Goal: Navigation & Orientation: Find specific page/section

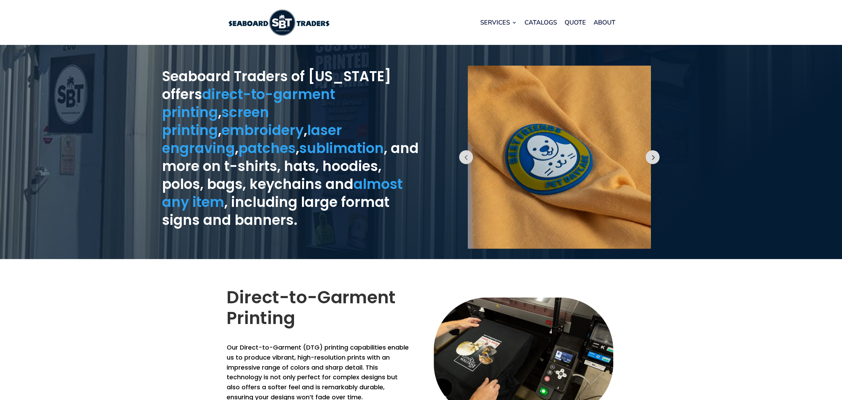
click at [655, 156] on button "Prev" at bounding box center [653, 157] width 14 height 14
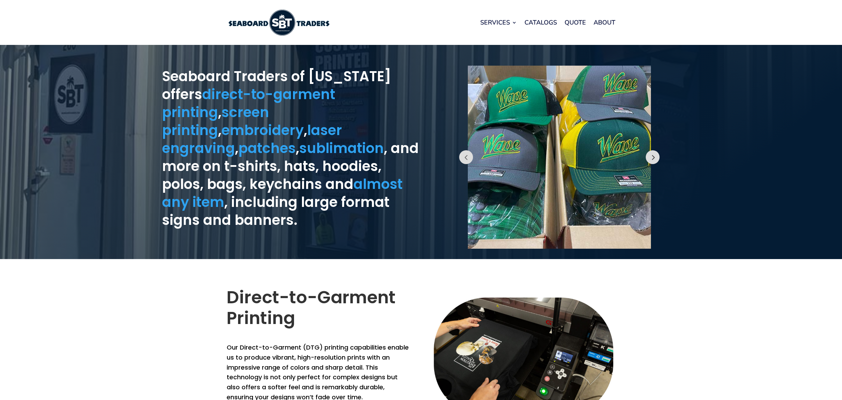
click at [655, 156] on button "Prev" at bounding box center [653, 157] width 14 height 14
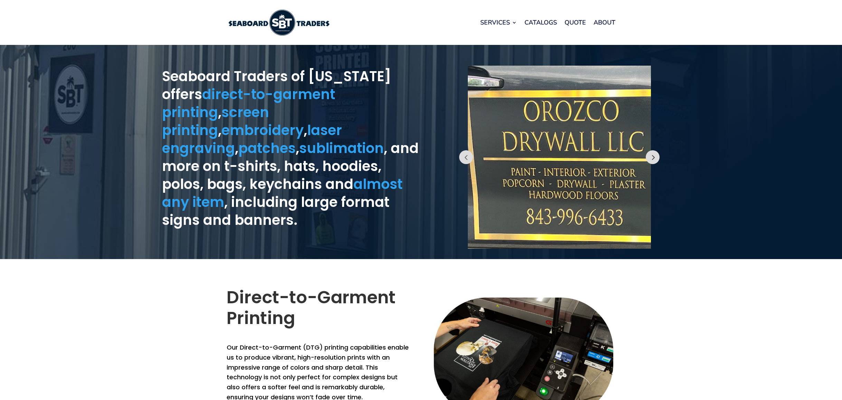
click at [655, 156] on button "Prev" at bounding box center [653, 157] width 14 height 14
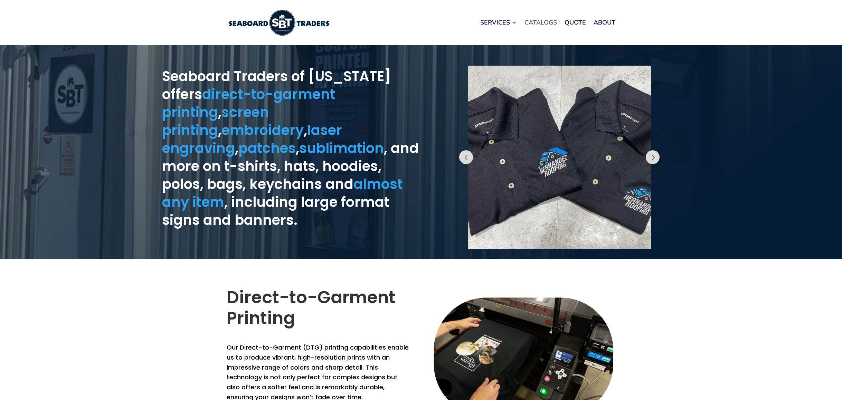
click at [547, 23] on link "Catalogs" at bounding box center [540, 22] width 32 height 26
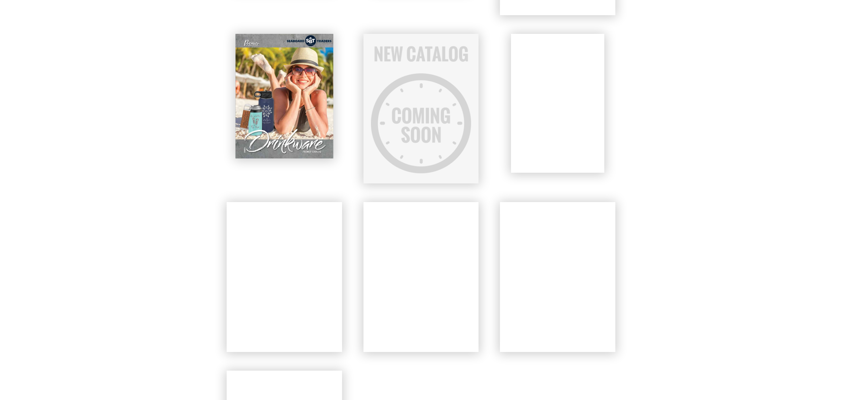
scroll to position [462, 0]
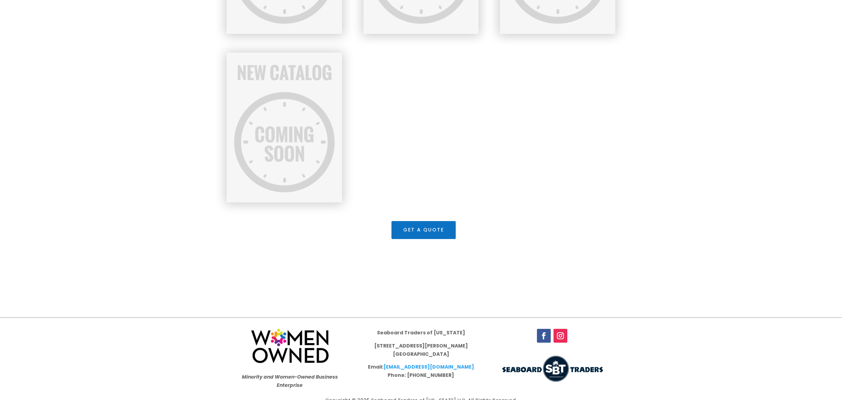
click at [606, 186] on div at bounding box center [421, 127] width 389 height 169
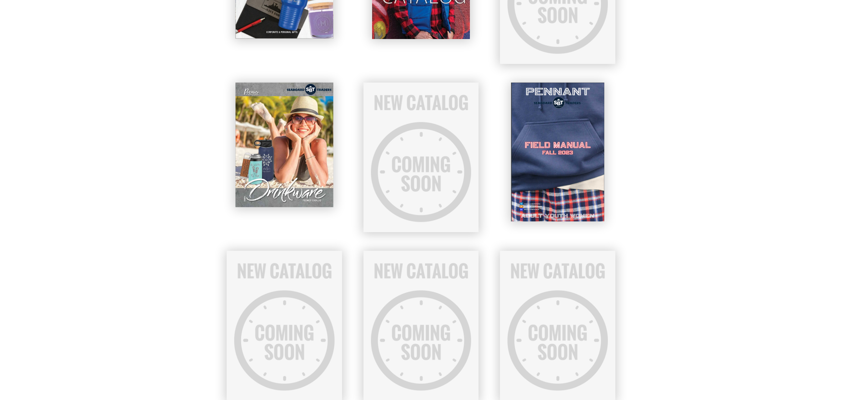
scroll to position [0, 0]
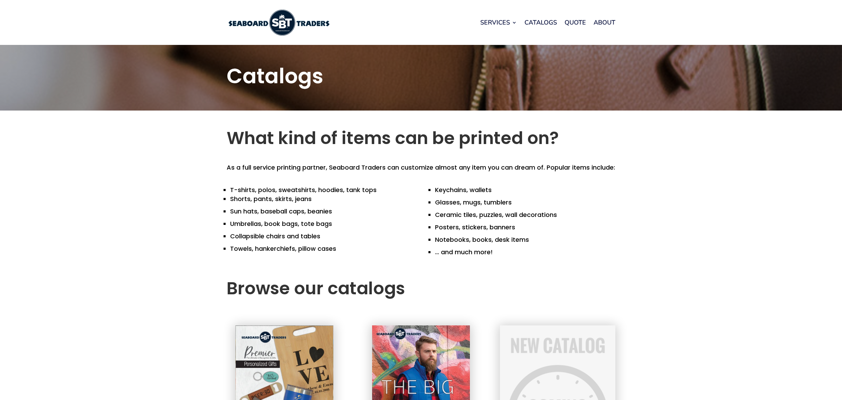
click at [289, 21] on img at bounding box center [279, 23] width 104 height 26
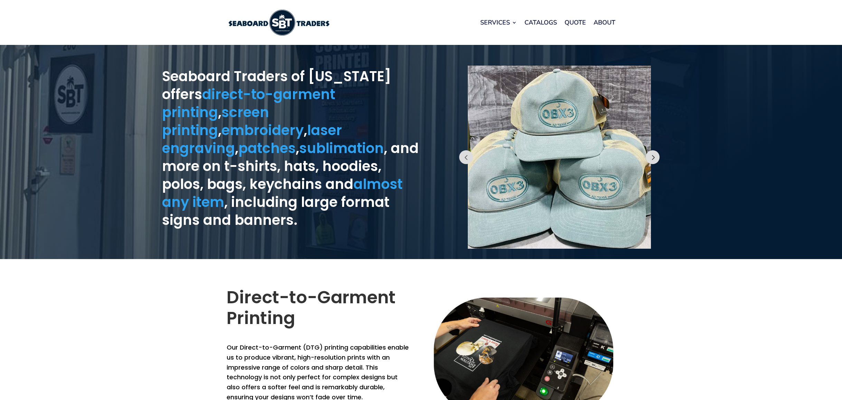
click at [654, 157] on button "Prev" at bounding box center [653, 157] width 14 height 14
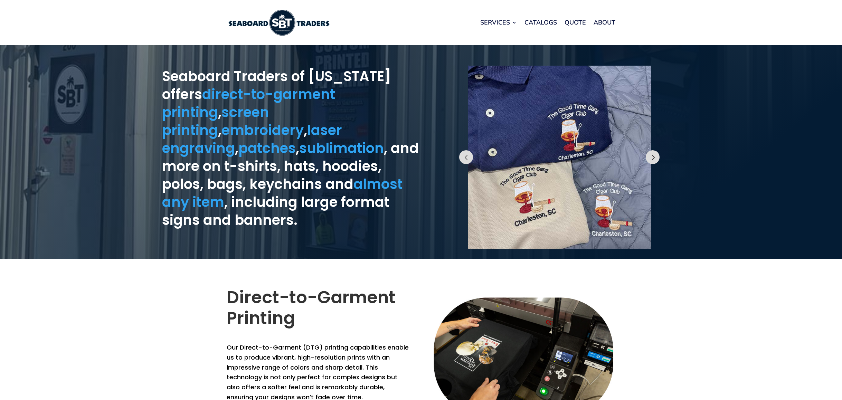
click at [654, 157] on button "Prev" at bounding box center [653, 157] width 14 height 14
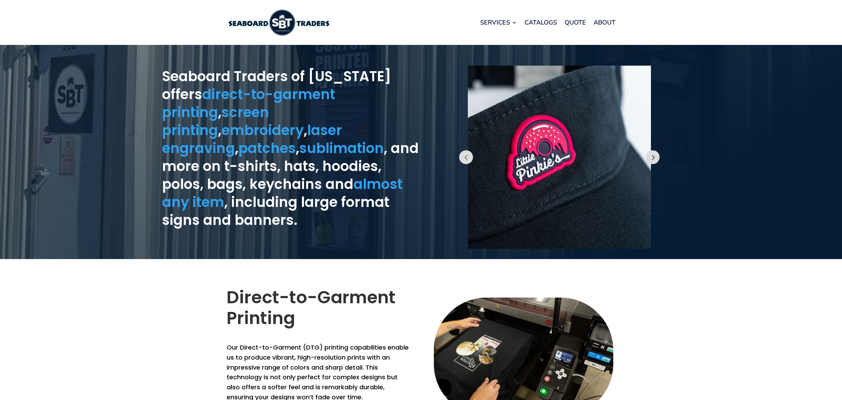
click at [654, 157] on button "Prev" at bounding box center [653, 157] width 14 height 14
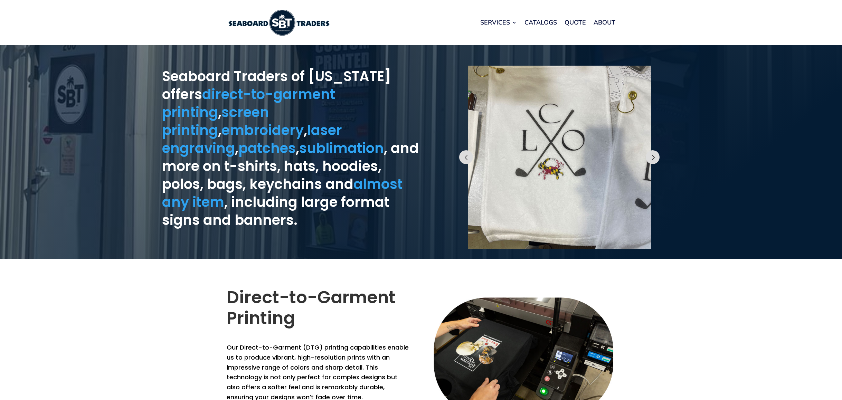
click at [654, 157] on button "Prev" at bounding box center [653, 157] width 14 height 14
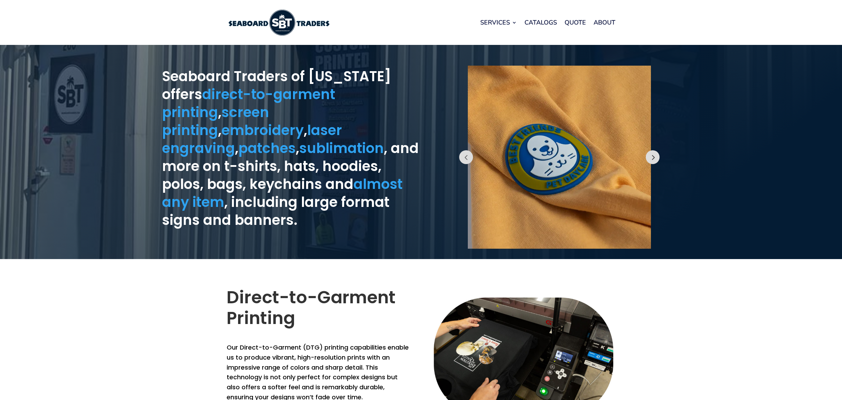
click at [654, 157] on button "Prev" at bounding box center [653, 157] width 14 height 14
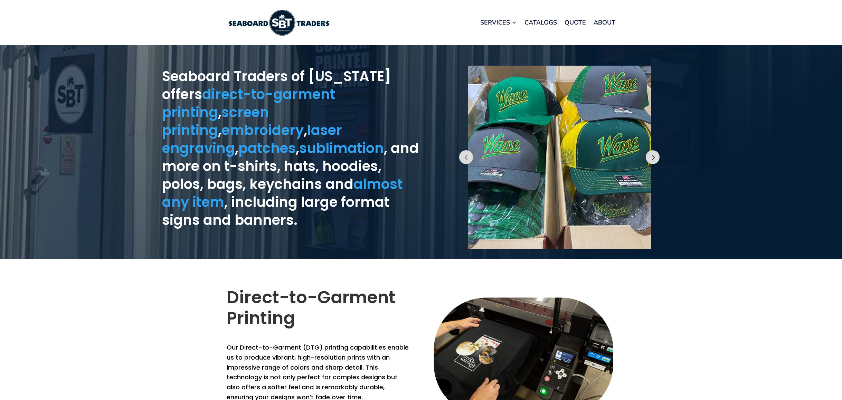
click at [654, 157] on button "Prev" at bounding box center [653, 157] width 14 height 14
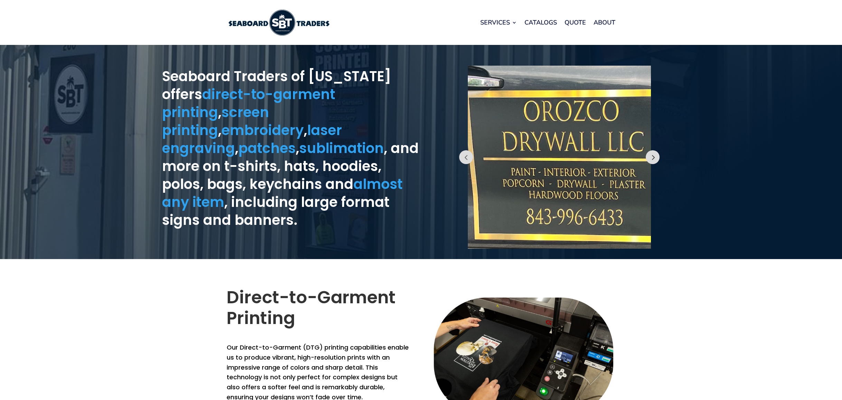
scroll to position [0, 0]
click at [654, 157] on button "Prev" at bounding box center [653, 157] width 14 height 14
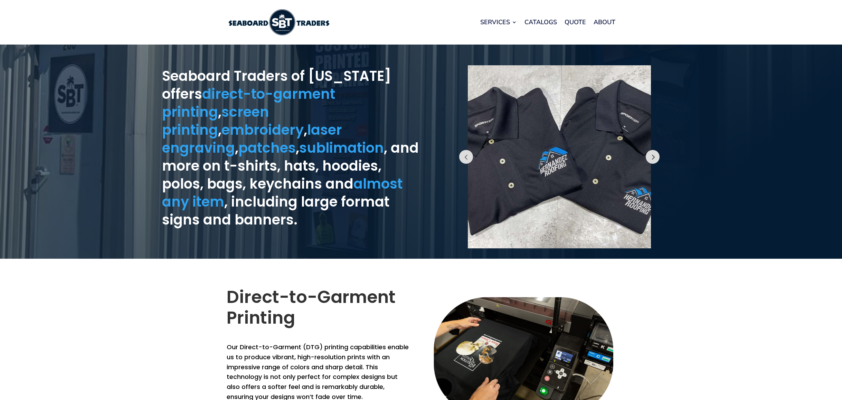
scroll to position [0, 0]
click at [654, 156] on button "Prev" at bounding box center [653, 157] width 14 height 14
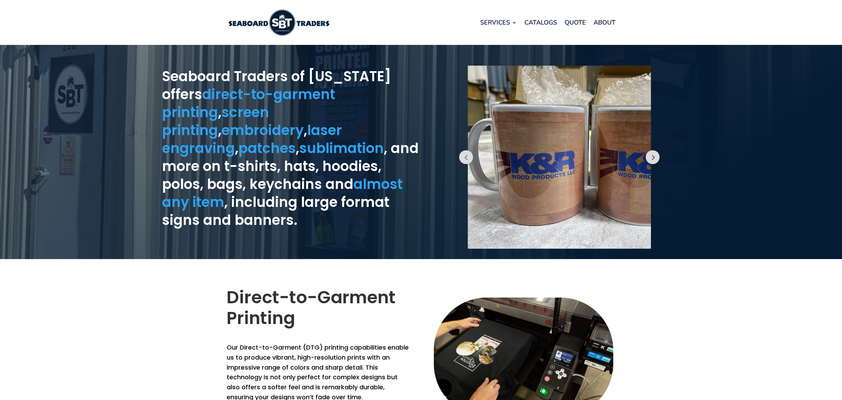
click at [654, 156] on button "Prev" at bounding box center [653, 157] width 14 height 14
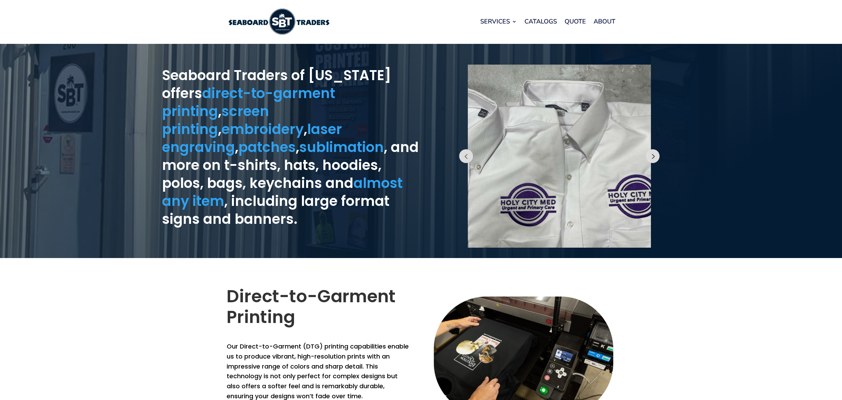
click at [654, 157] on button "Prev" at bounding box center [653, 156] width 14 height 14
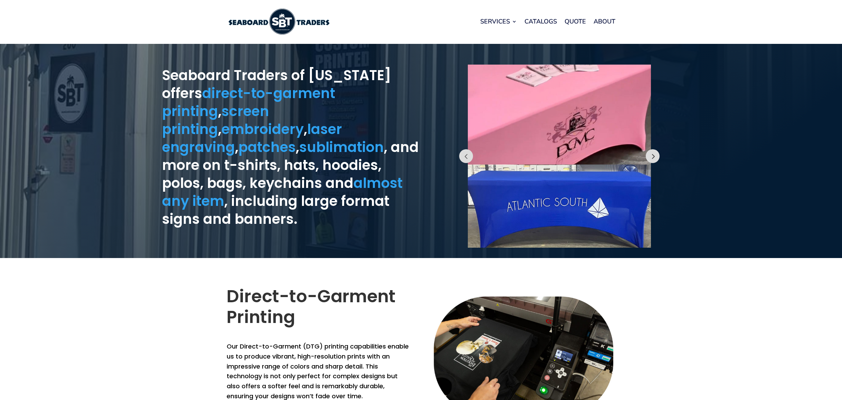
click at [654, 157] on button "Prev" at bounding box center [653, 156] width 14 height 14
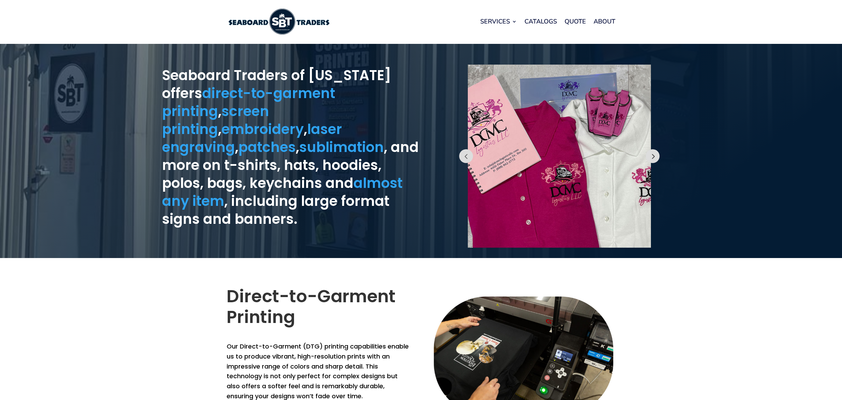
click at [654, 157] on button "Prev" at bounding box center [653, 156] width 14 height 14
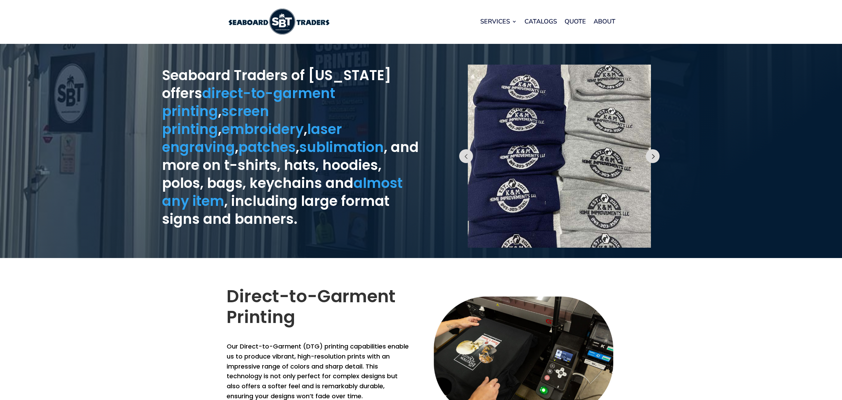
click at [654, 157] on button "Prev" at bounding box center [653, 156] width 14 height 14
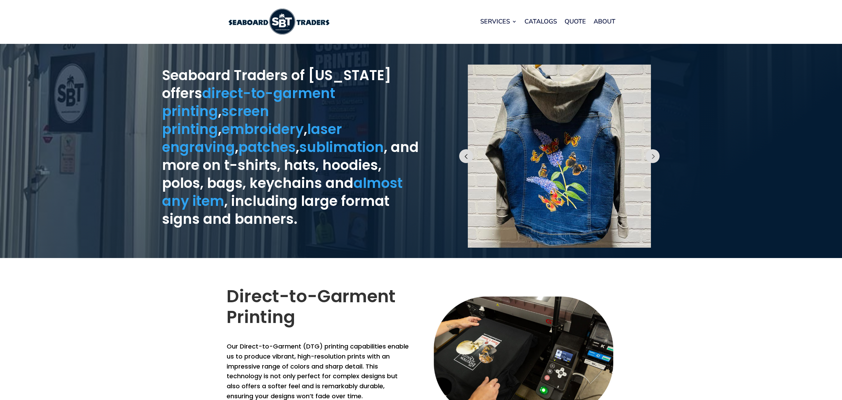
click at [463, 157] on button "Prev" at bounding box center [466, 156] width 14 height 14
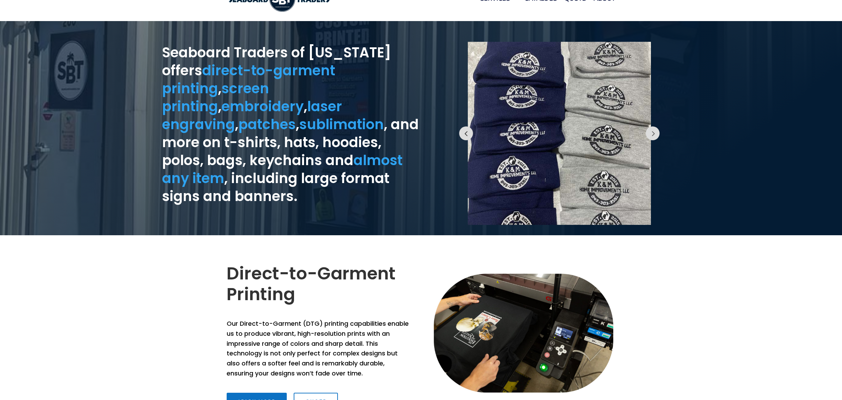
scroll to position [27, 0]
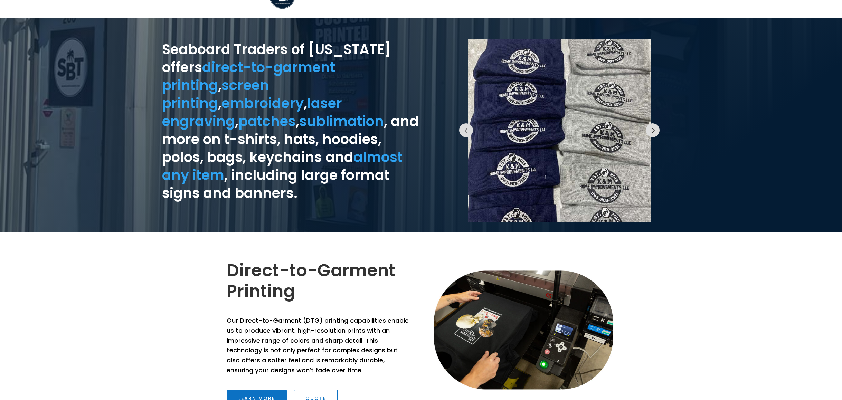
click at [658, 133] on button "Prev" at bounding box center [653, 130] width 14 height 14
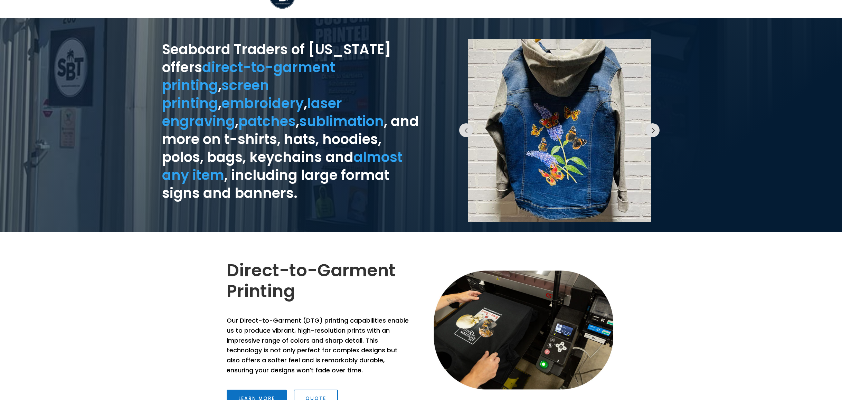
click at [658, 133] on button "Prev" at bounding box center [653, 130] width 14 height 14
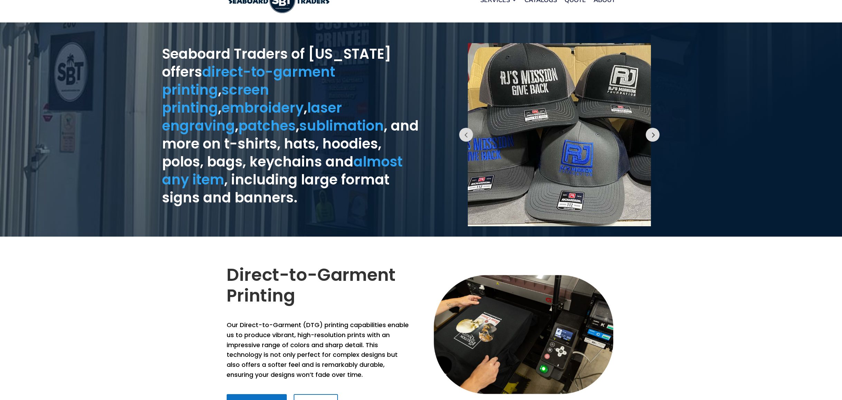
scroll to position [22, 0]
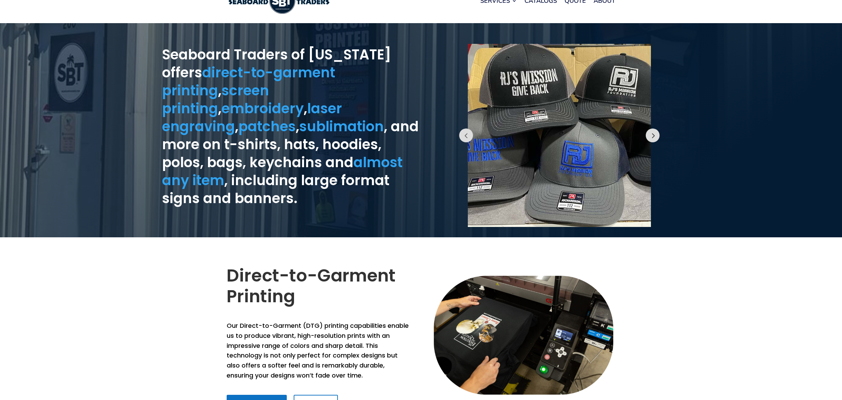
click at [652, 137] on button "Prev" at bounding box center [653, 136] width 14 height 14
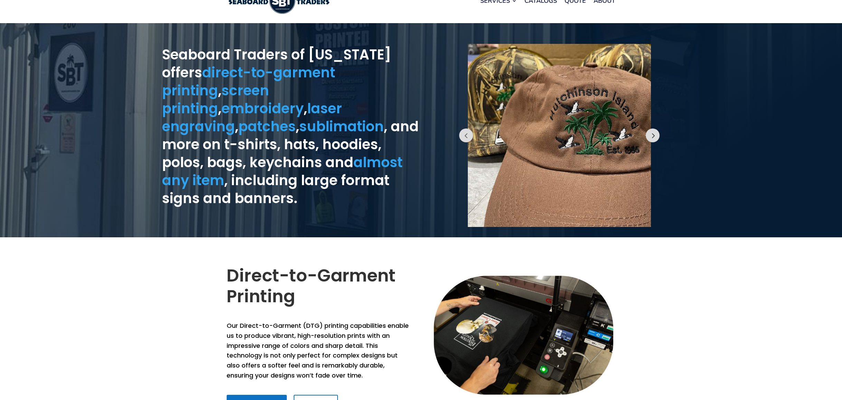
click at [652, 137] on button "Prev" at bounding box center [653, 136] width 14 height 14
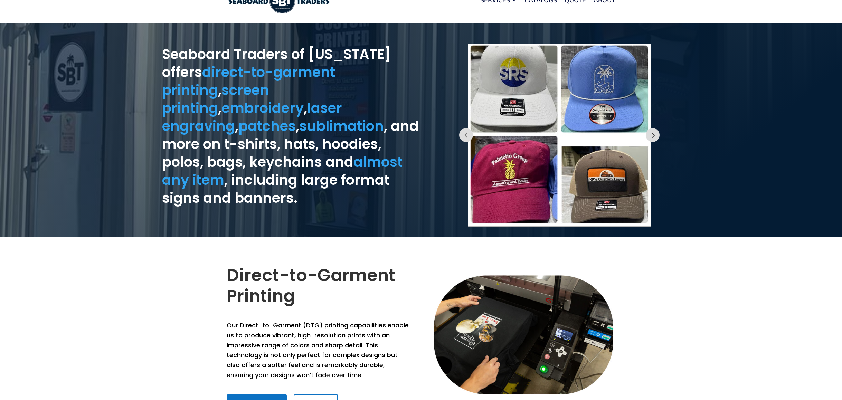
click at [650, 141] on button "Prev" at bounding box center [653, 135] width 14 height 14
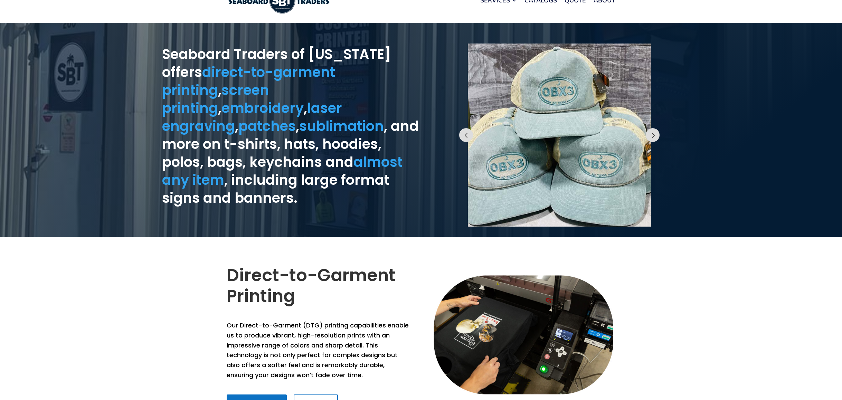
click at [650, 141] on button "Prev" at bounding box center [653, 135] width 14 height 14
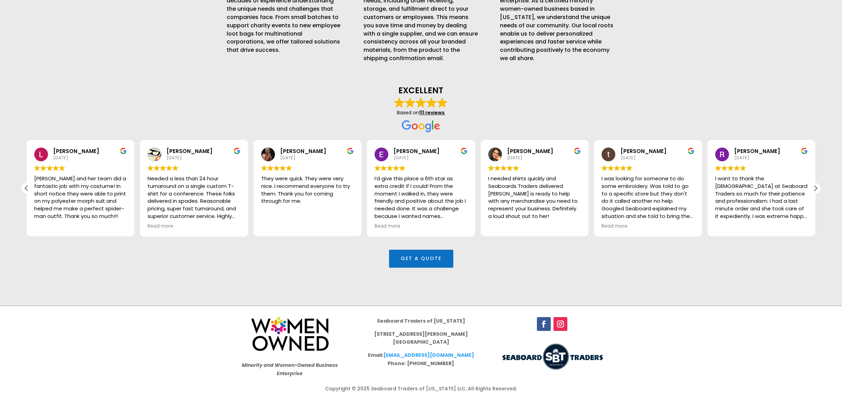
scroll to position [1847, 0]
click at [817, 189] on div "Next review" at bounding box center [815, 188] width 10 height 10
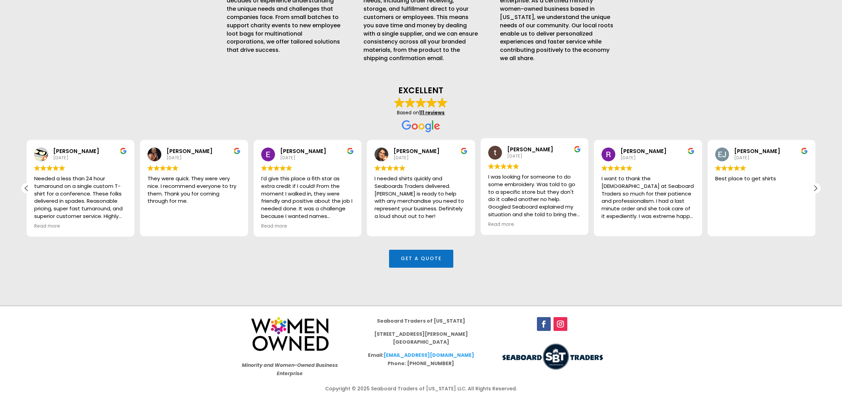
click at [563, 183] on div "I was looking for someone to do some embroidery. Was told to go to a specific s…" at bounding box center [534, 195] width 93 height 45
click at [501, 225] on span "Read more" at bounding box center [501, 224] width 26 height 7
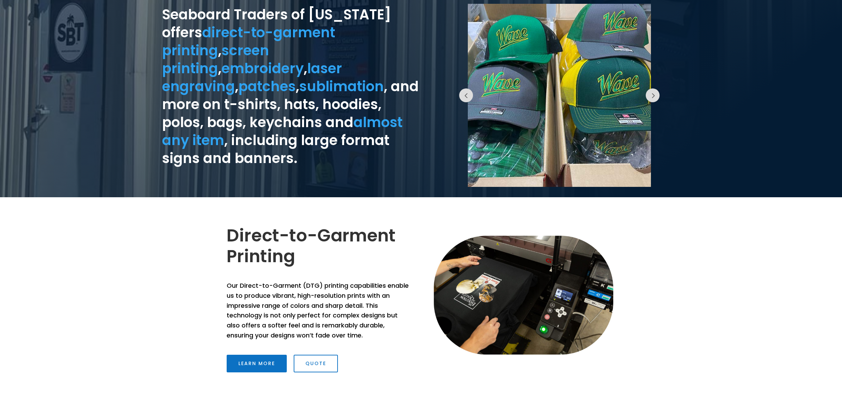
scroll to position [0, 0]
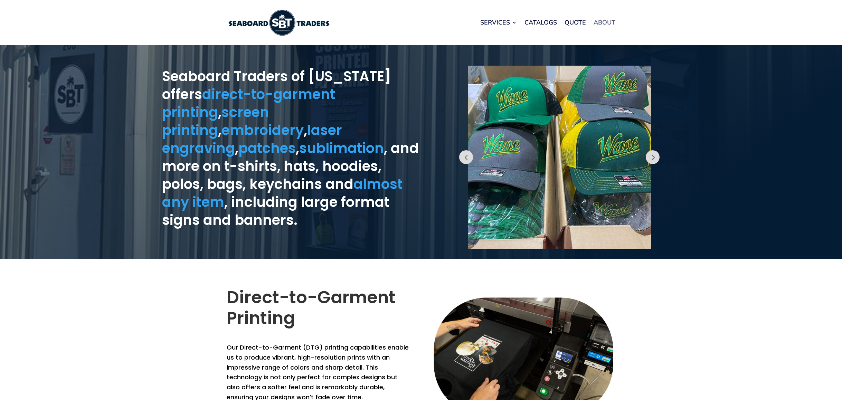
click at [608, 20] on link "About" at bounding box center [604, 22] width 22 height 26
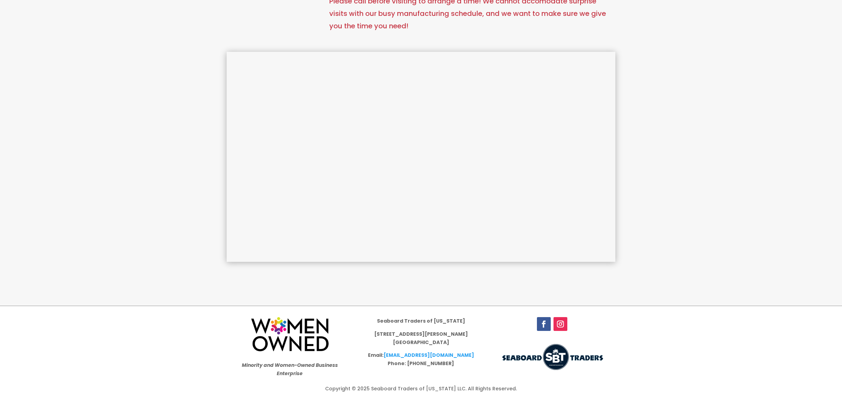
scroll to position [382, 0]
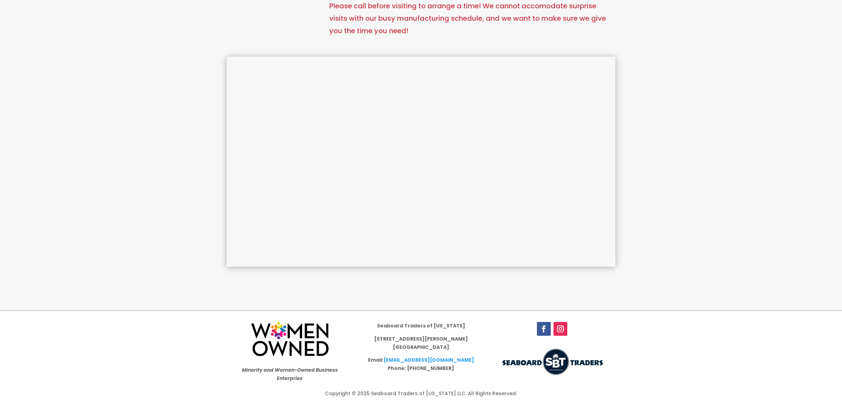
click at [562, 330] on link "Follow" at bounding box center [560, 329] width 14 height 14
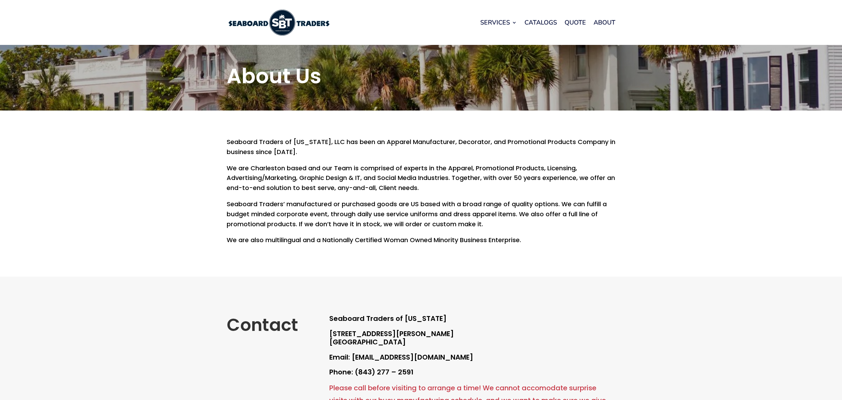
click at [290, 28] on img at bounding box center [279, 23] width 104 height 26
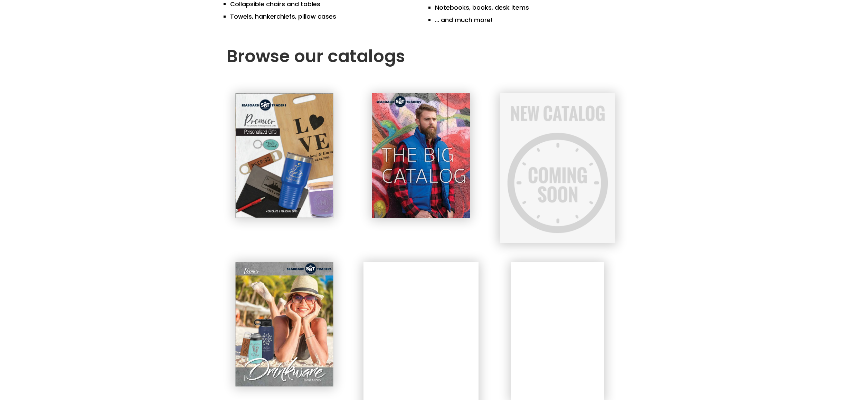
scroll to position [243, 0]
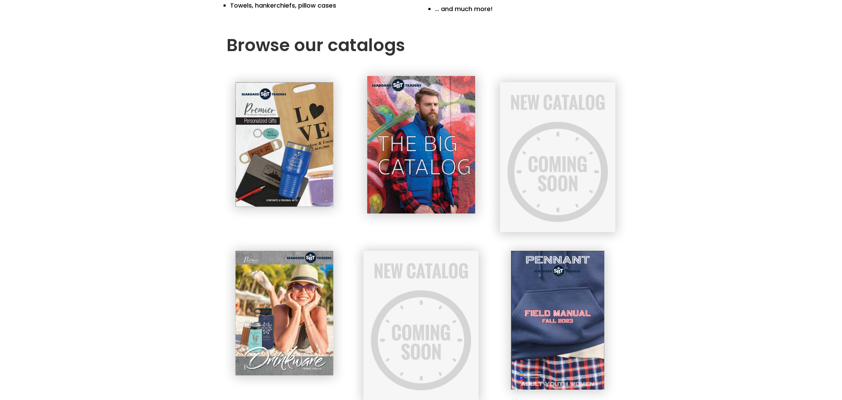
click at [437, 162] on img at bounding box center [421, 144] width 108 height 137
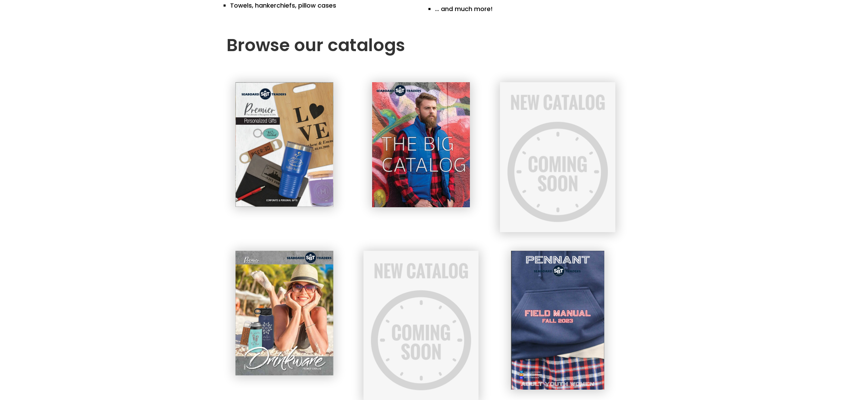
scroll to position [0, 0]
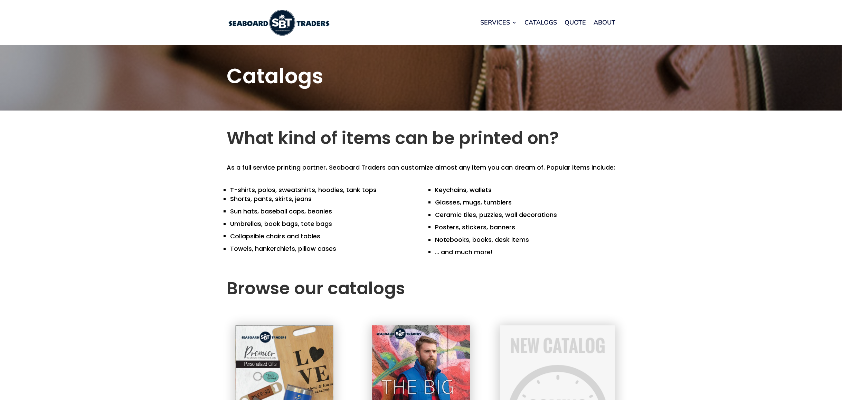
click at [286, 30] on img at bounding box center [279, 23] width 104 height 26
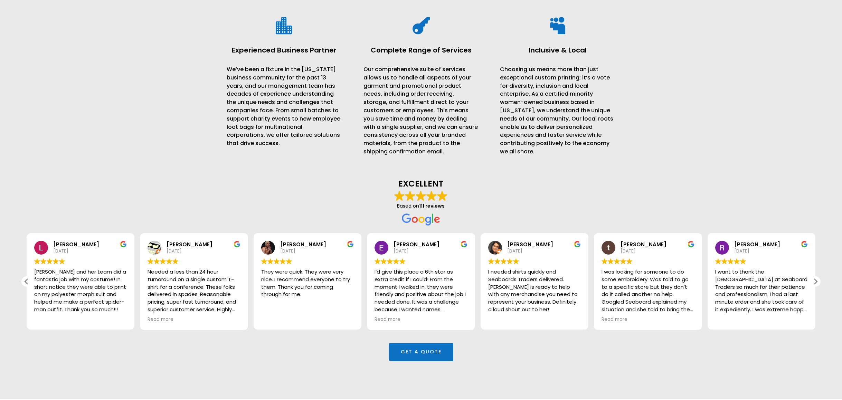
scroll to position [1847, 0]
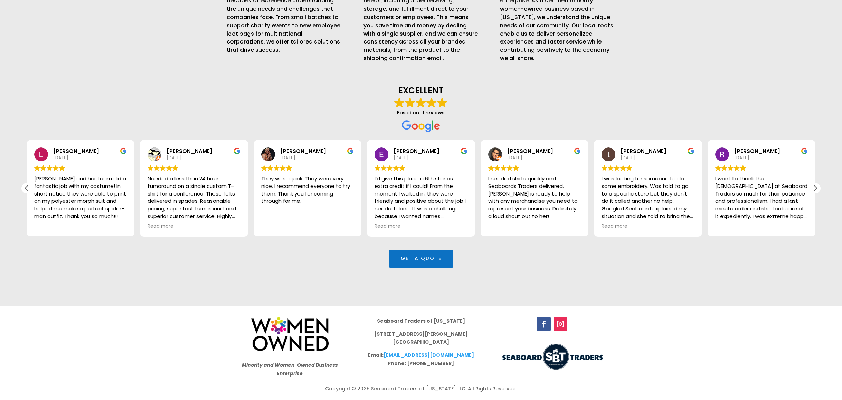
click at [544, 322] on link "Follow" at bounding box center [544, 324] width 14 height 14
